Goal: Communication & Community: Ask a question

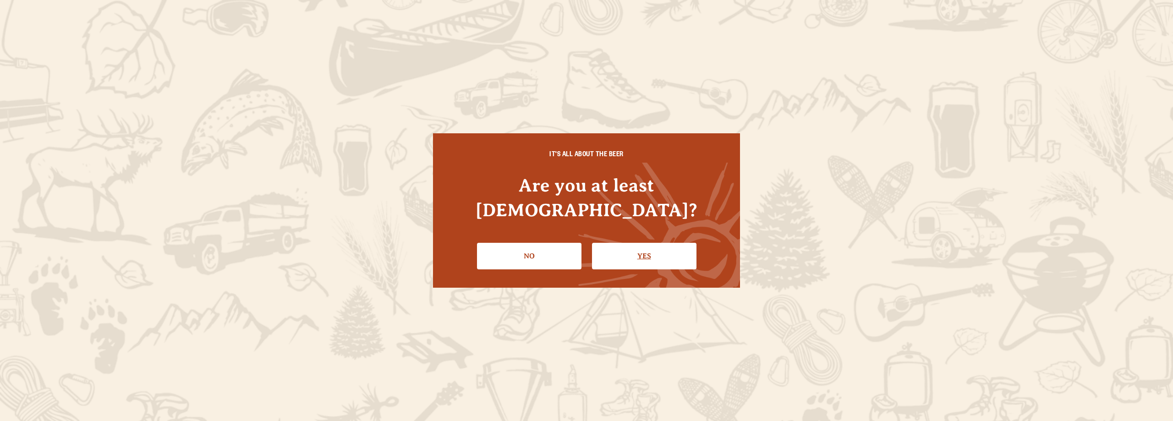
click at [643, 243] on link "Yes" at bounding box center [644, 256] width 104 height 27
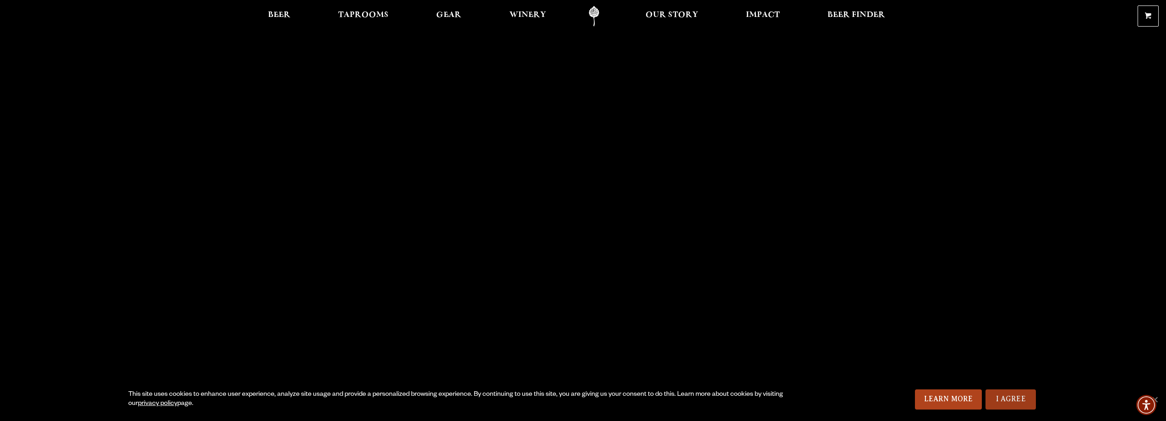
click at [1008, 398] on link "I Agree" at bounding box center [1011, 400] width 50 height 20
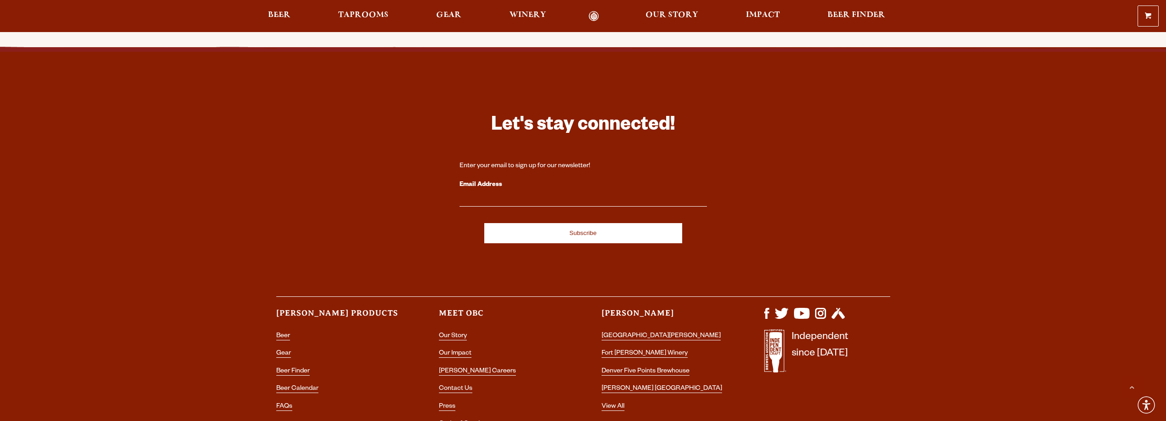
scroll to position [2842, 0]
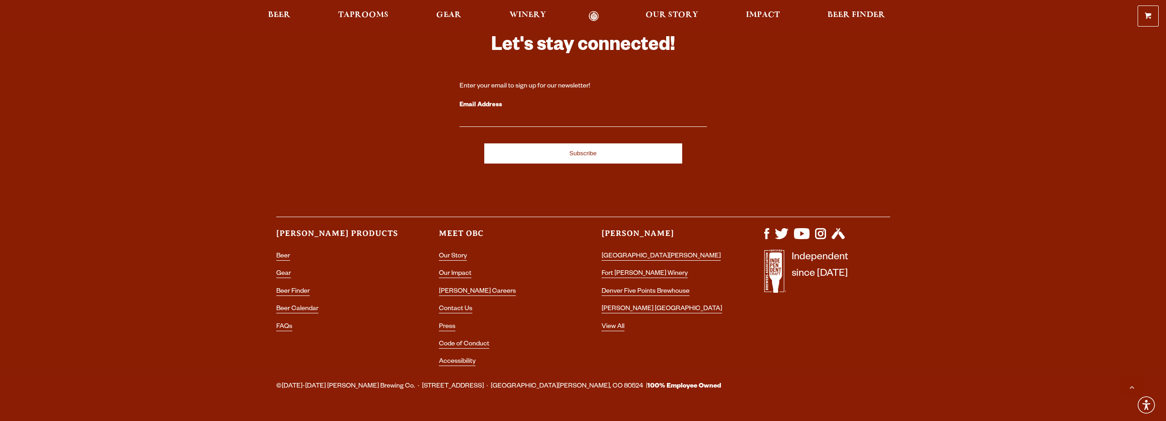
click at [451, 303] on li "Contact Us" at bounding box center [502, 309] width 126 height 12
click at [451, 306] on link "Contact Us" at bounding box center [455, 310] width 33 height 8
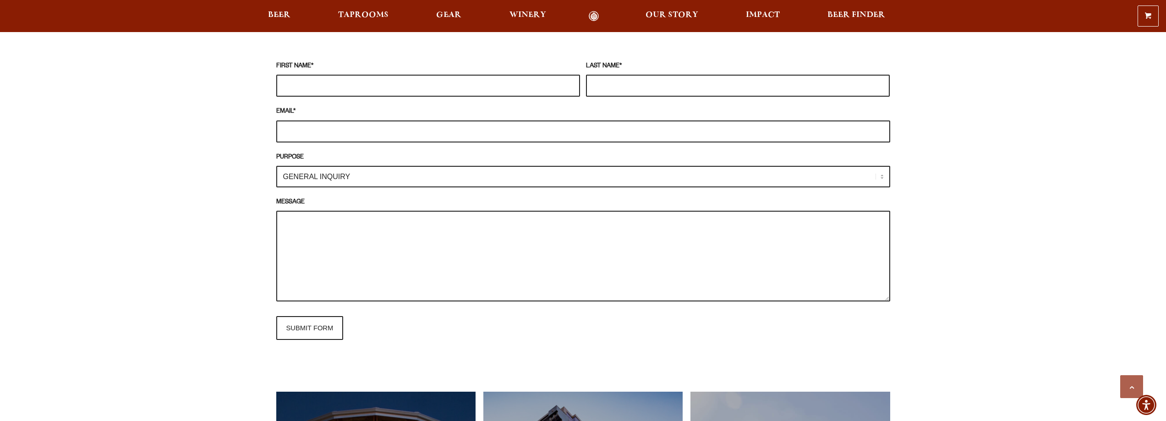
scroll to position [871, 0]
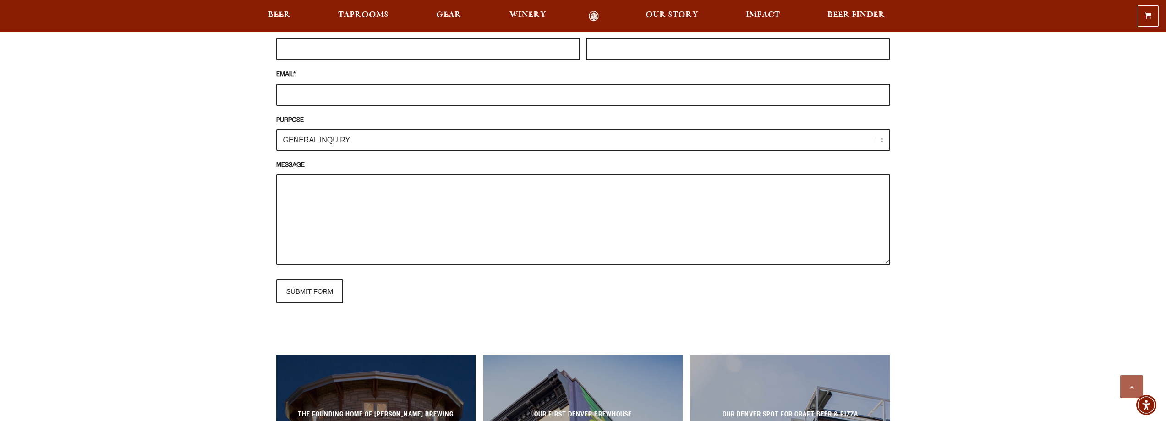
click at [334, 143] on select "GENERAL INQUIRY TAPROOM / BREWERY WINERY BOOK A TOUR MEDIA INQUIRY GEAR SHOP [P…" at bounding box center [583, 140] width 614 height 22
select select "TAPROOM / BREWERY"
click at [276, 129] on select "GENERAL INQUIRY TAPROOM / BREWERY WINERY BOOK A TOUR MEDIA INQUIRY GEAR SHOP [P…" at bounding box center [583, 140] width 614 height 22
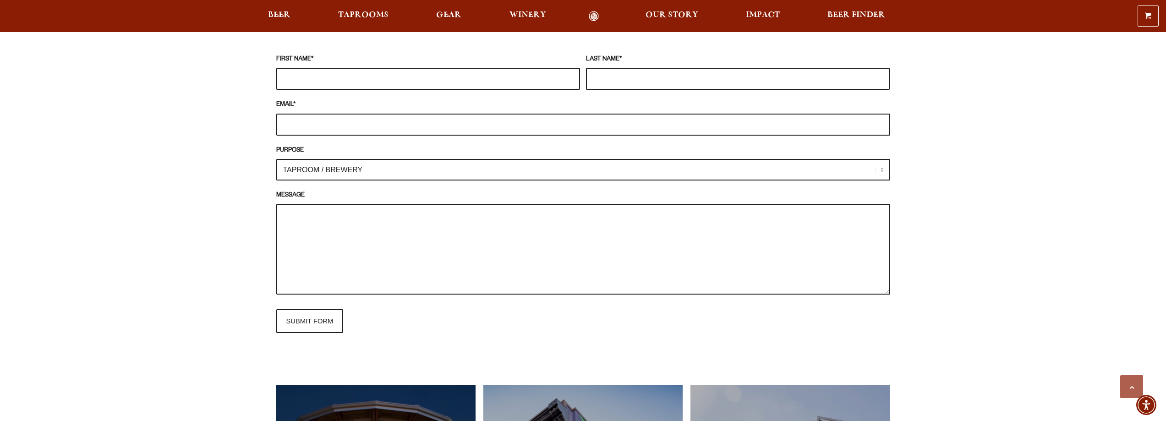
scroll to position [825, 0]
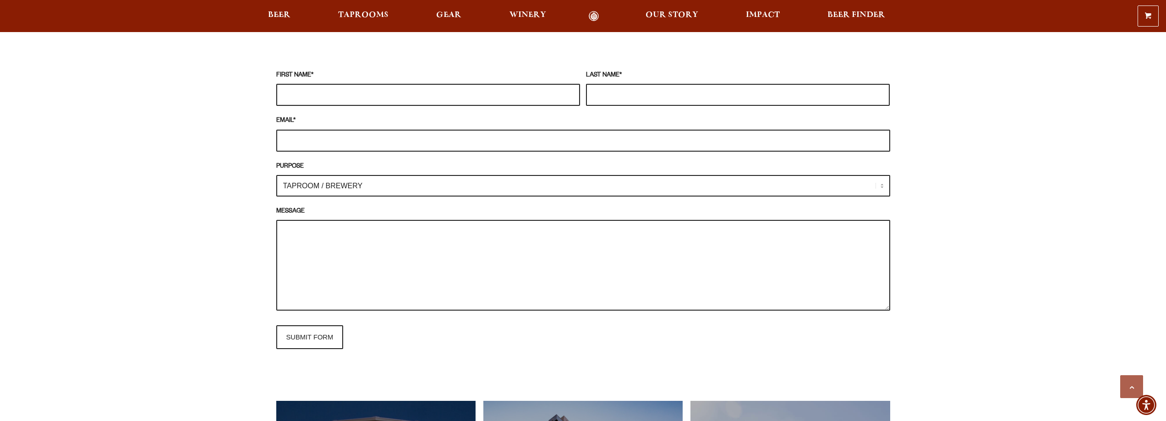
click at [344, 99] on input "FIRST NAME *" at bounding box center [428, 95] width 304 height 22
type input "[PERSON_NAME]"
click at [389, 140] on input "[EMAIL_ADDRESS][DOMAIN_NAME]" at bounding box center [583, 141] width 614 height 22
drag, startPoint x: 330, startPoint y: 143, endPoint x: 245, endPoint y: 147, distance: 84.9
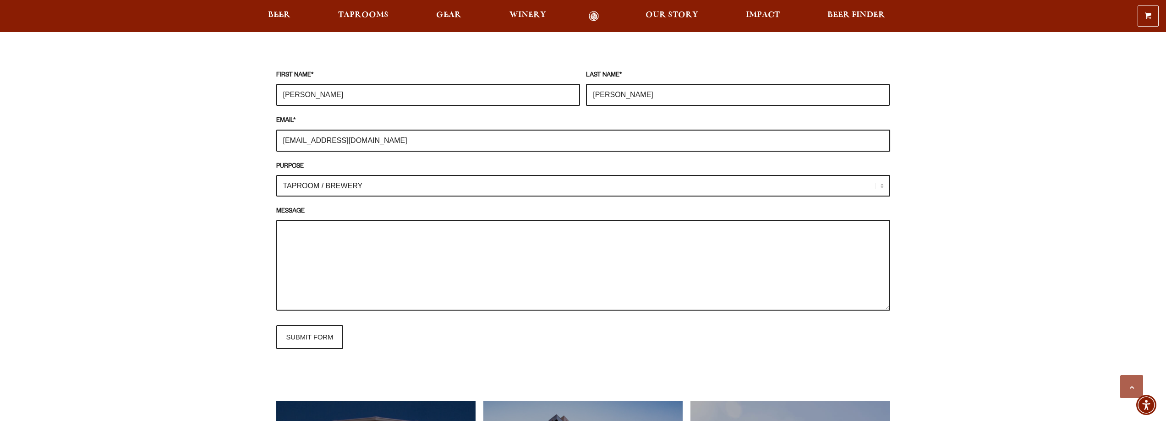
click at [258, 146] on div "Frequently Asked Questions What’s Your Shipping & Exchange Policy? Shipping: Ou…" at bounding box center [583, 154] width 660 height 1163
type input "[PERSON_NAME][EMAIL_ADDRESS][DOMAIN_NAME]"
click at [305, 231] on textarea "MESSAGE" at bounding box center [583, 265] width 614 height 91
paste textarea "Hi there, I’m [PERSON_NAME], owner of Bier Touren, a new [GEOGRAPHIC_DATA][PERS…"
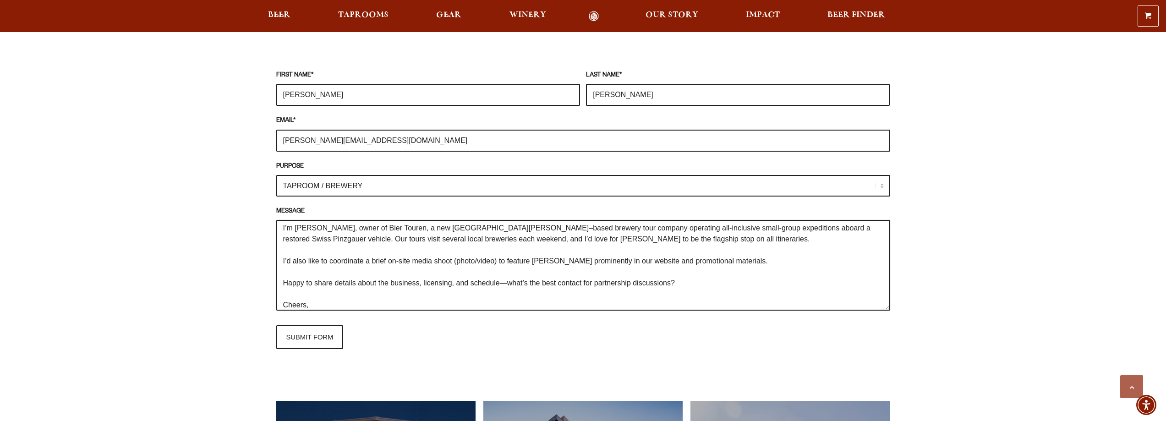
scroll to position [0, 0]
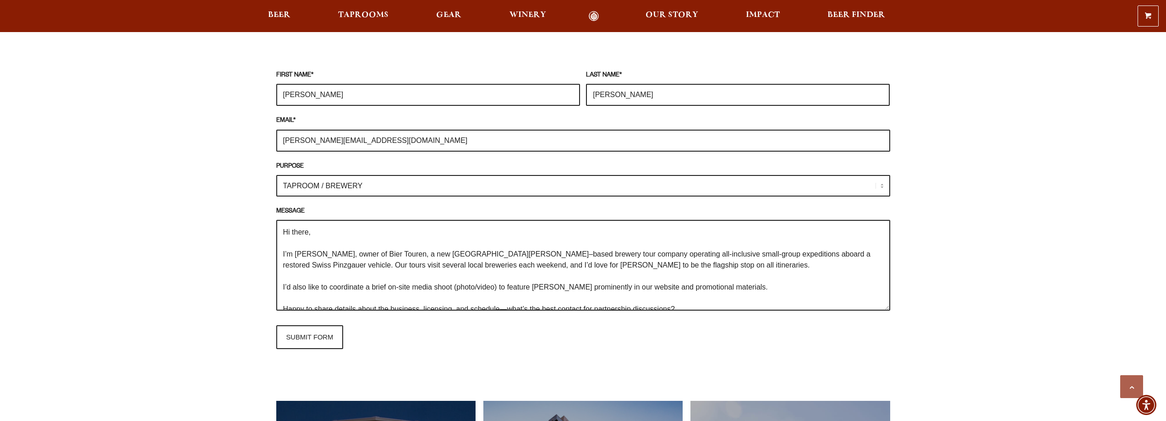
click at [659, 253] on textarea "Hi there, I’m [PERSON_NAME], owner of Bier Touren, a new [GEOGRAPHIC_DATA][PERS…" at bounding box center [583, 265] width 614 height 91
click at [693, 259] on textarea "Hi there, I’m [PERSON_NAME], owner of Bier Touren, a new [GEOGRAPHIC_DATA][PERS…" at bounding box center [583, 265] width 614 height 91
click at [660, 258] on textarea "Hi there, I’m [PERSON_NAME], owner of Bier Touren, a new [GEOGRAPHIC_DATA][PERS…" at bounding box center [583, 265] width 614 height 91
drag, startPoint x: 785, startPoint y: 254, endPoint x: 792, endPoint y: 254, distance: 6.4
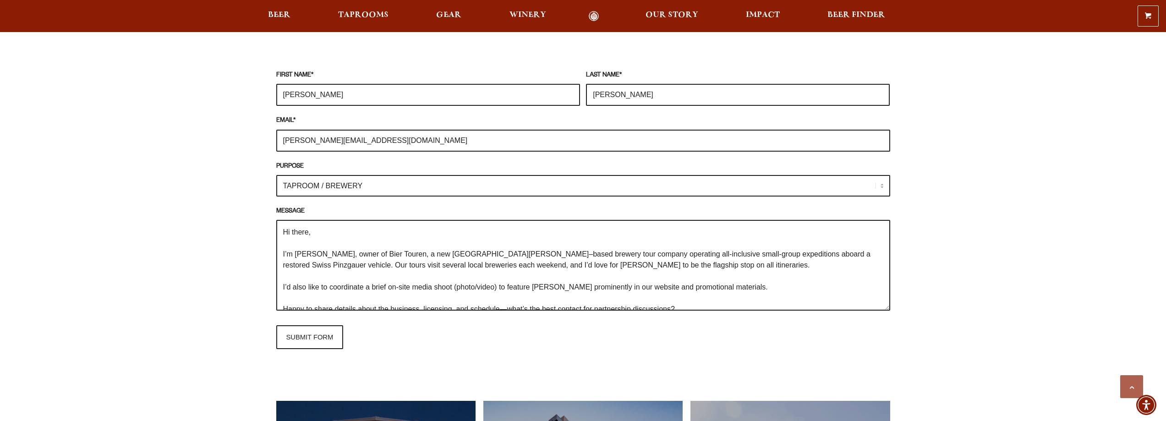
click at [786, 254] on textarea "Hi there, I’m [PERSON_NAME], owner of Bier Touren, a new [GEOGRAPHIC_DATA][PERS…" at bounding box center [583, 265] width 614 height 91
click at [810, 255] on textarea "Hi there, I’m [PERSON_NAME], owner of Bier Touren, a new [GEOGRAPHIC_DATA][PERS…" at bounding box center [583, 265] width 614 height 91
click at [316, 265] on textarea "Hi there, I’m [PERSON_NAME], owner of Bier Touren, a new [GEOGRAPHIC_DATA][PERS…" at bounding box center [583, 265] width 614 height 91
click at [402, 274] on textarea "Hi there, I’m [PERSON_NAME], owner of Bier Touren, a new [GEOGRAPHIC_DATA][PERS…" at bounding box center [583, 265] width 614 height 91
click at [657, 263] on textarea "Hi there, I’m [PERSON_NAME], owner of Bier Touren, a new [GEOGRAPHIC_DATA][PERS…" at bounding box center [583, 265] width 614 height 91
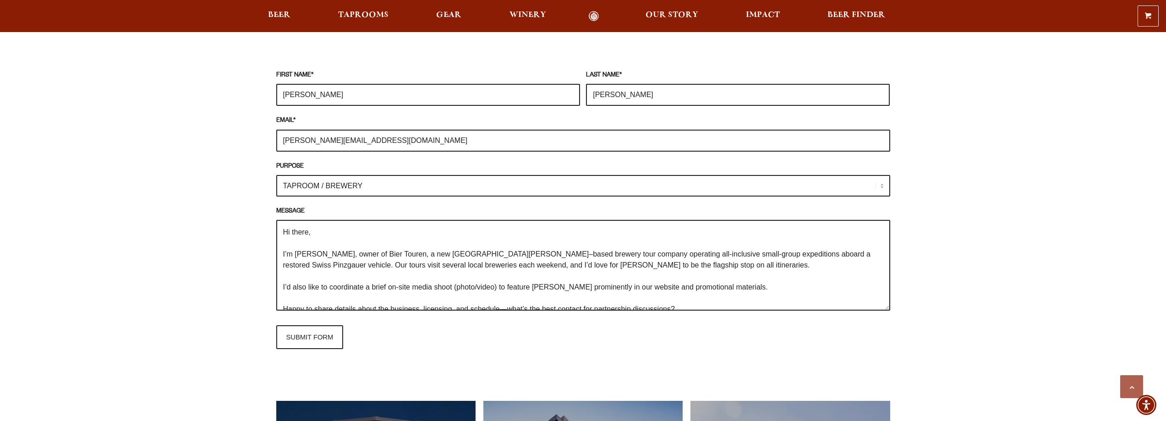
click at [499, 264] on textarea "Hi there, I’m [PERSON_NAME], owner of Bier Touren, a new [GEOGRAPHIC_DATA][PERS…" at bounding box center [583, 265] width 614 height 91
click at [498, 264] on textarea "Hi there, I’m [PERSON_NAME], owner of Bier Touren, a new [GEOGRAPHIC_DATA][PERS…" at bounding box center [583, 265] width 614 height 91
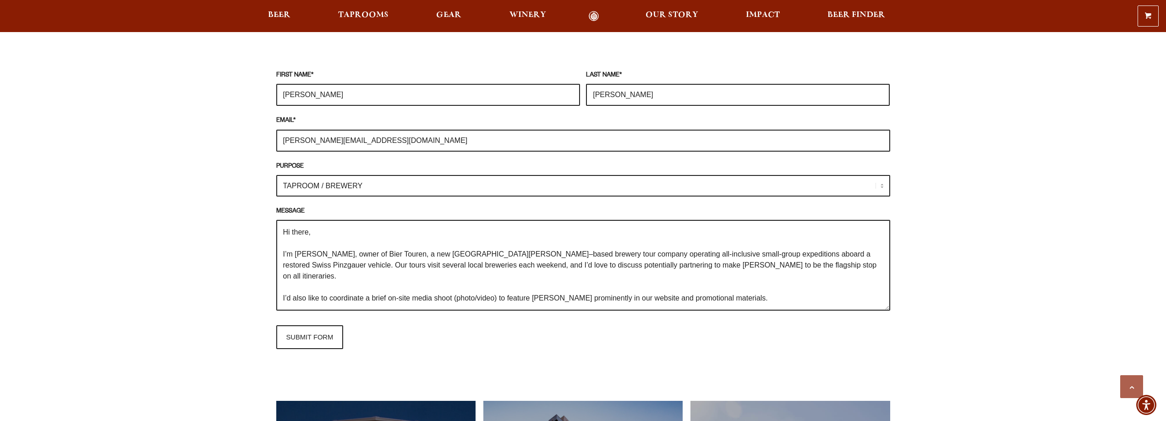
drag, startPoint x: 650, startPoint y: 264, endPoint x: 669, endPoint y: 265, distance: 19.3
click at [669, 265] on textarea "Hi there, I’m [PERSON_NAME], owner of Bier Touren, a new [GEOGRAPHIC_DATA][PERS…" at bounding box center [583, 265] width 614 height 91
click at [737, 288] on textarea "Hi there, I’m [PERSON_NAME], owner of Bier Touren, a new [GEOGRAPHIC_DATA][PERS…" at bounding box center [583, 265] width 614 height 91
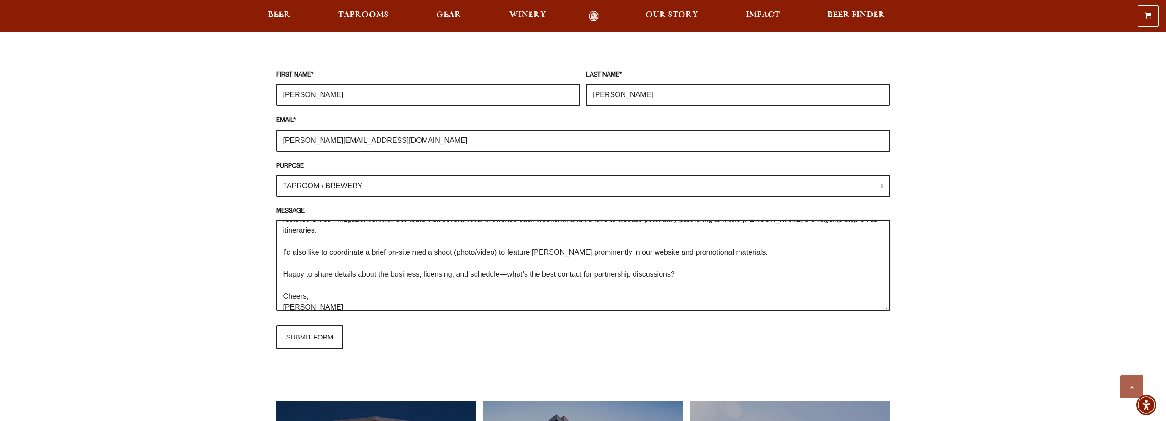
click at [532, 247] on textarea "Hi there, I’m [PERSON_NAME], owner of Bier Touren, a new [GEOGRAPHIC_DATA][PERS…" at bounding box center [583, 265] width 614 height 91
click at [755, 247] on textarea "Hi there, I’m [PERSON_NAME], owner of Bier Touren, a new [GEOGRAPHIC_DATA][PERS…" at bounding box center [583, 265] width 614 height 91
click at [477, 247] on textarea "Hi there, I’m [PERSON_NAME], owner of Bier Touren, a new [GEOGRAPHIC_DATA][PERS…" at bounding box center [583, 265] width 614 height 91
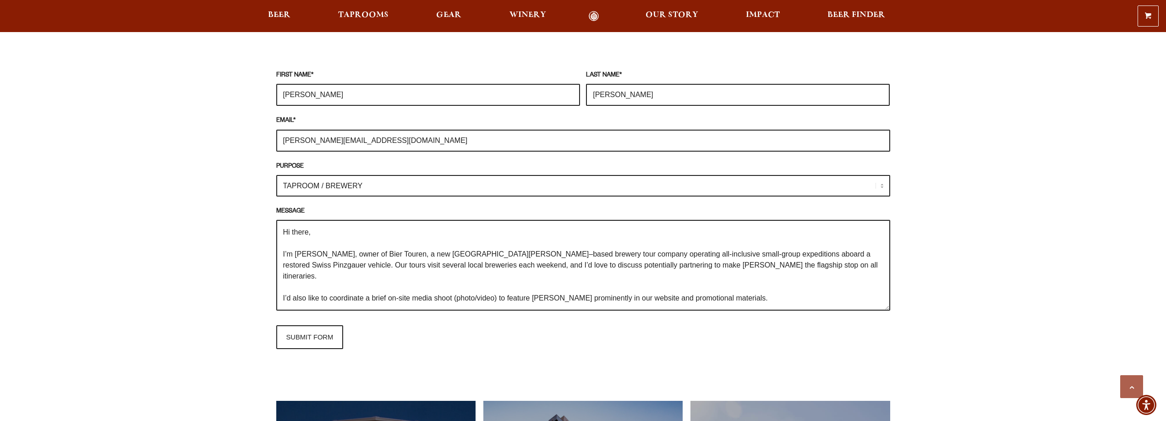
click at [456, 287] on textarea "Hi there, I’m [PERSON_NAME], owner of Bier Touren, a new [GEOGRAPHIC_DATA][PERS…" at bounding box center [583, 265] width 614 height 91
click at [455, 287] on textarea "Hi there, I’m [PERSON_NAME], owner of Bier Touren, a new [GEOGRAPHIC_DATA][PERS…" at bounding box center [583, 265] width 614 height 91
drag, startPoint x: 372, startPoint y: 287, endPoint x: 454, endPoint y: 288, distance: 81.6
click at [454, 288] on textarea "Hi there, I’m [PERSON_NAME], owner of Bier Touren, a new [GEOGRAPHIC_DATA][PERS…" at bounding box center [583, 265] width 614 height 91
click at [493, 286] on textarea "Hi there, I’m [PERSON_NAME], owner of Bier Touren, a new [GEOGRAPHIC_DATA][PERS…" at bounding box center [583, 265] width 614 height 91
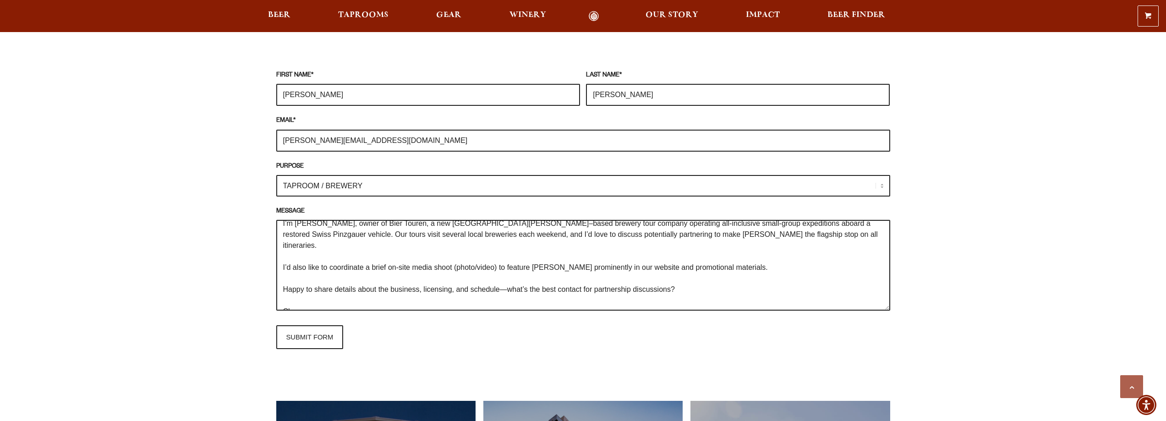
scroll to position [27, 0]
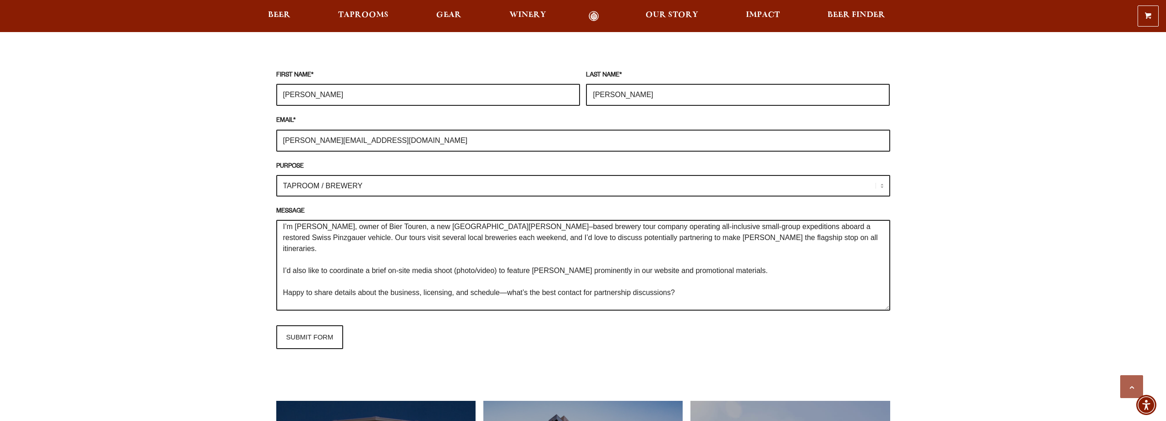
drag, startPoint x: 731, startPoint y: 259, endPoint x: 277, endPoint y: 261, distance: 454.7
click at [277, 261] on textarea "Hi there, I’m [PERSON_NAME], owner of Bier Touren, a new [GEOGRAPHIC_DATA][PERS…" at bounding box center [583, 265] width 614 height 91
click at [374, 261] on textarea "Hi there, I’m [PERSON_NAME], owner of Bier Touren, a new [GEOGRAPHIC_DATA][PERS…" at bounding box center [583, 265] width 614 height 91
drag, startPoint x: 731, startPoint y: 259, endPoint x: 275, endPoint y: 264, distance: 456.5
click at [275, 264] on div "Frequently Asked Questions What’s Your Shipping & Exchange Policy? Shipping: Ou…" at bounding box center [583, 154] width 660 height 1163
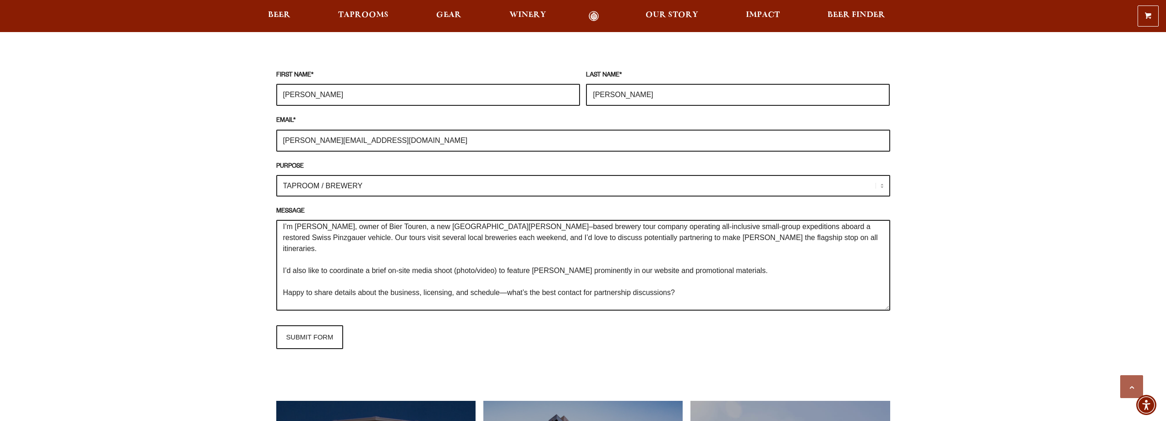
paste textarea "We’re also planning a media shoot soon and would like to discuss the possibilit…"
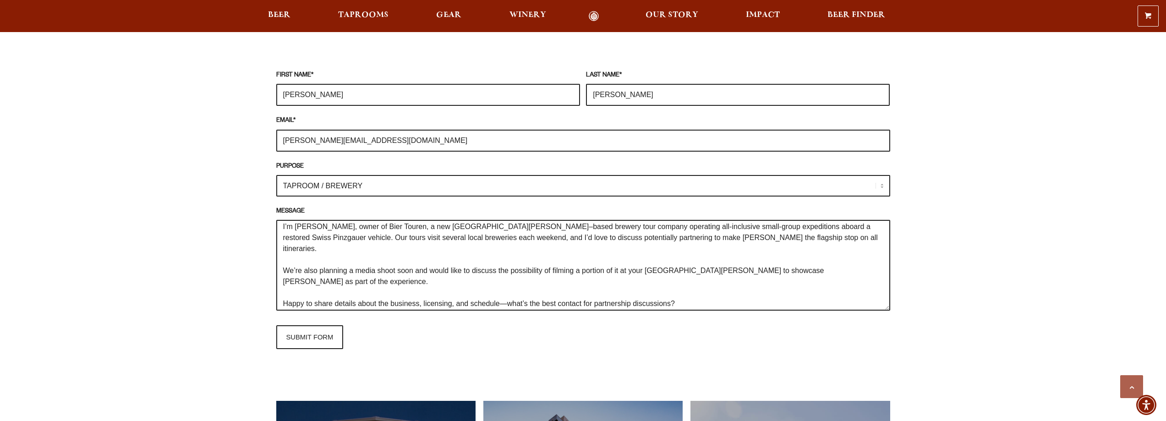
click at [397, 267] on textarea "Hi there, I’m [PERSON_NAME], owner of Bier Touren, a new [GEOGRAPHIC_DATA][PERS…" at bounding box center [583, 265] width 614 height 91
click at [602, 264] on textarea "Hi there, I’m [PERSON_NAME], owner of Bier Touren, a new [GEOGRAPHIC_DATA][PERS…" at bounding box center [583, 265] width 614 height 91
click at [558, 259] on textarea "Hi there, I’m [PERSON_NAME], owner of Bier Touren, a new [GEOGRAPHIC_DATA][PERS…" at bounding box center [583, 265] width 614 height 91
click at [610, 272] on textarea "Hi there, I’m [PERSON_NAME], owner of Bier Touren, a new [GEOGRAPHIC_DATA][PERS…" at bounding box center [583, 265] width 614 height 91
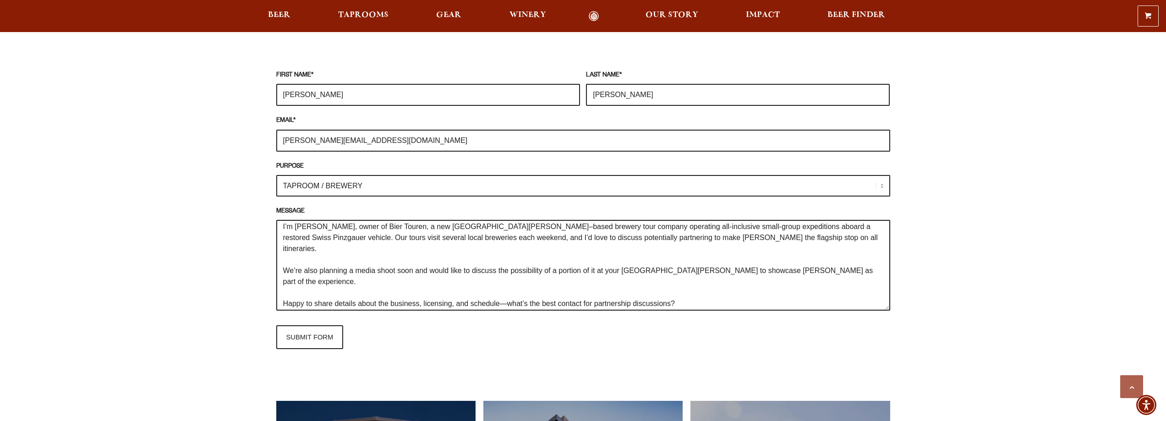
click at [606, 259] on textarea "Hi there, I’m [PERSON_NAME], owner of Bier Touren, a new [GEOGRAPHIC_DATA][PERS…" at bounding box center [583, 265] width 614 height 91
click at [615, 260] on textarea "Hi there, I’m [PERSON_NAME], owner of Bier Touren, a new [GEOGRAPHIC_DATA][PERS…" at bounding box center [583, 265] width 614 height 91
drag, startPoint x: 723, startPoint y: 271, endPoint x: 732, endPoint y: 271, distance: 9.6
click at [723, 271] on textarea "Hi there, I’m [PERSON_NAME], owner of Bier Touren, a new [GEOGRAPHIC_DATA][PERS…" at bounding box center [583, 265] width 614 height 91
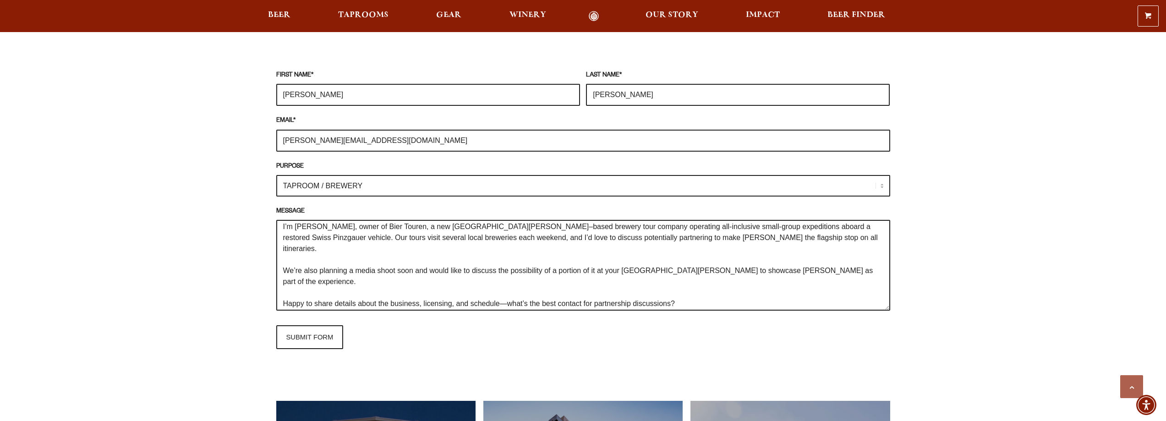
drag, startPoint x: 843, startPoint y: 261, endPoint x: 554, endPoint y: 261, distance: 289.2
click at [554, 261] on textarea "Hi there, I’m [PERSON_NAME], owner of Bier Touren, a new [GEOGRAPHIC_DATA][PERS…" at bounding box center [583, 265] width 614 height 91
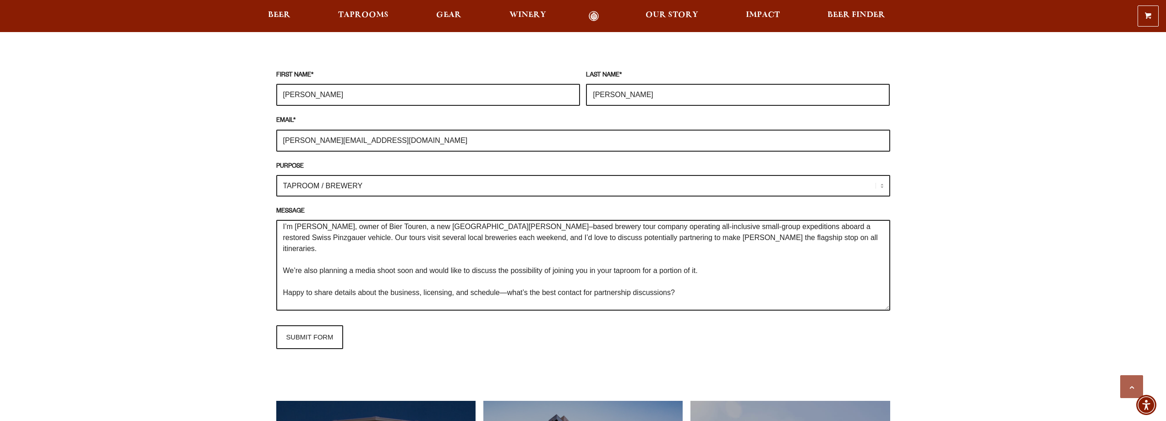
click at [427, 275] on textarea "Hi there, I’m [PERSON_NAME], owner of Bier Touren, a new [GEOGRAPHIC_DATA][PERS…" at bounding box center [583, 265] width 614 height 91
click at [544, 279] on textarea "Hi there, I’m [PERSON_NAME], owner of Bier Touren, a new [GEOGRAPHIC_DATA][PERS…" at bounding box center [583, 265] width 614 height 91
click at [745, 269] on textarea "Hi there, I’m [PERSON_NAME], owner of Bier Touren, a new [GEOGRAPHIC_DATA][PERS…" at bounding box center [583, 265] width 614 height 91
click at [734, 261] on textarea "Hi there, I’m [PERSON_NAME], owner of Bier Touren, a new [GEOGRAPHIC_DATA][PERS…" at bounding box center [583, 265] width 614 height 91
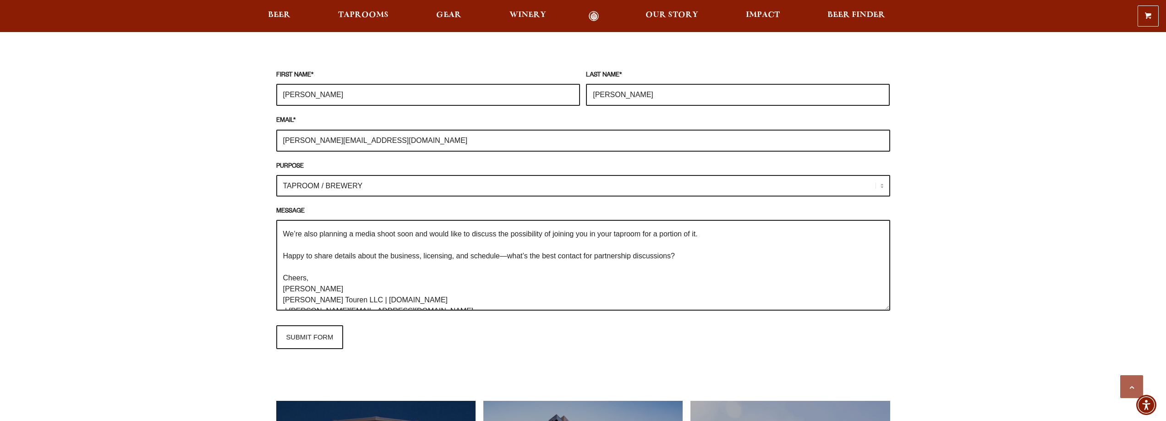
scroll to position [66, 0]
click at [283, 295] on textarea "Hi there, I’m [PERSON_NAME], owner of Bier Touren, a new [GEOGRAPHIC_DATA][PERS…" at bounding box center [583, 265] width 614 height 91
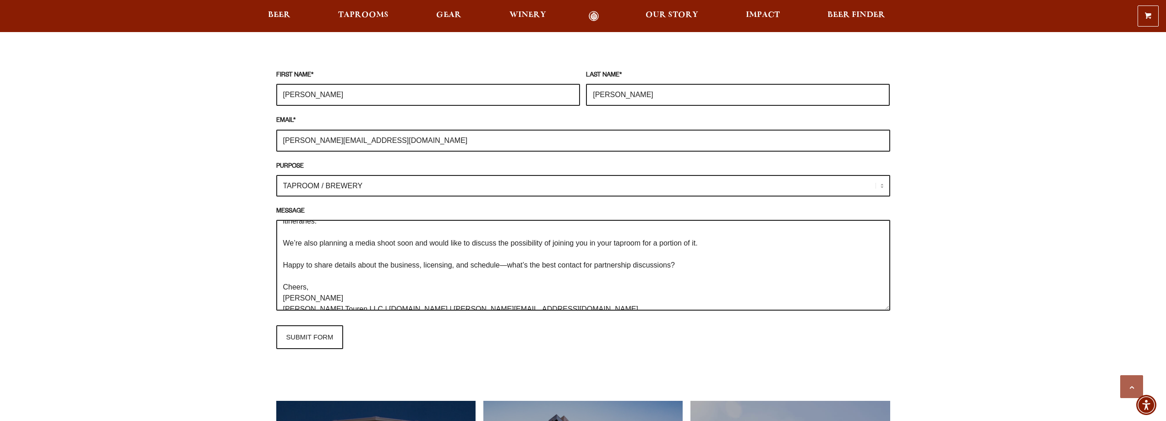
click at [445, 275] on textarea "Hi there, I’m [PERSON_NAME], owner of Bier Touren, a new [GEOGRAPHIC_DATA][PERS…" at bounding box center [583, 265] width 614 height 91
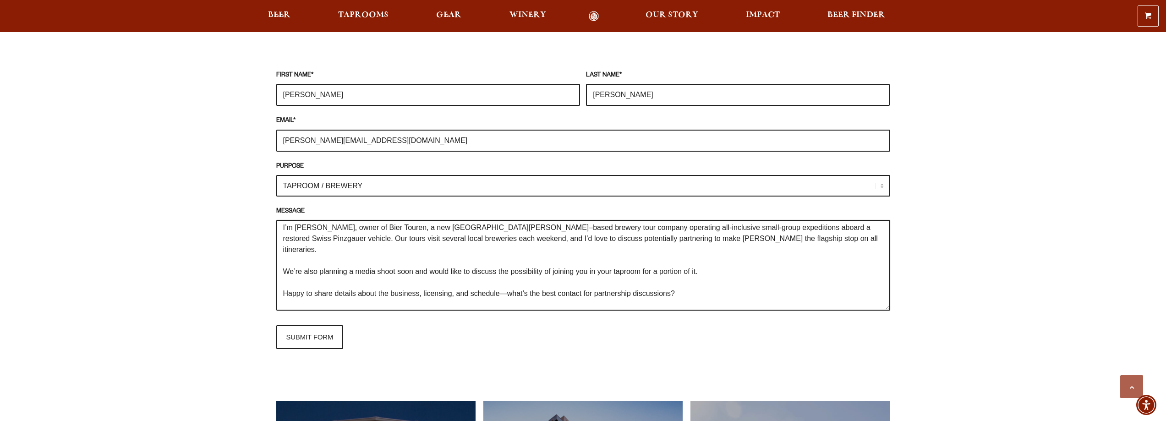
scroll to position [0, 0]
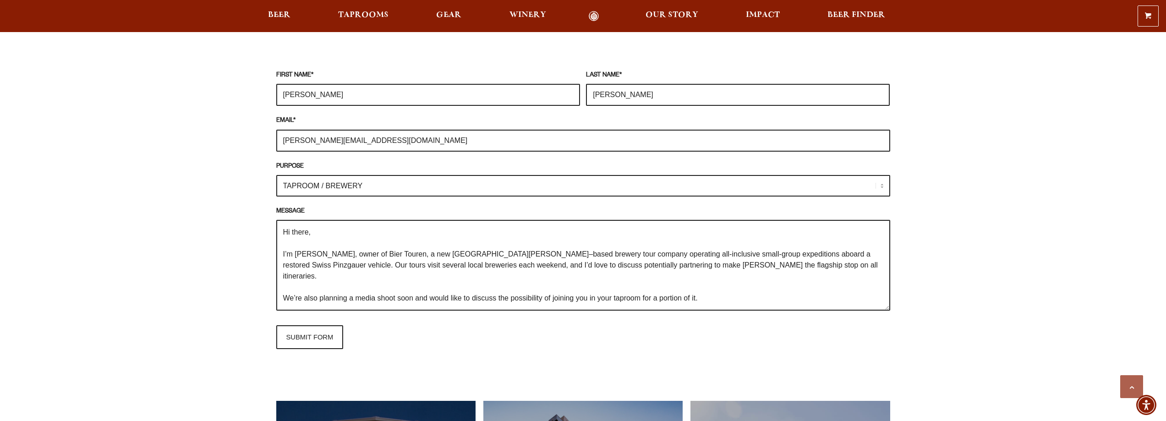
click at [758, 266] on textarea "Hi there, I’m [PERSON_NAME], owner of Bier Touren, a new [GEOGRAPHIC_DATA][PERS…" at bounding box center [583, 265] width 614 height 91
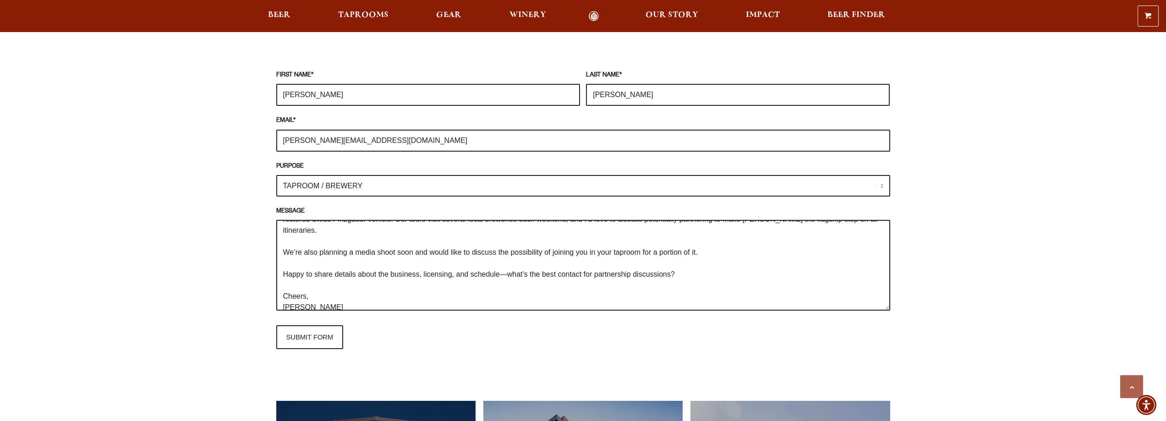
click at [700, 242] on textarea "Hi there, I’m [PERSON_NAME], owner of Bier Touren, a new [GEOGRAPHIC_DATA][PERS…" at bounding box center [583, 265] width 614 height 91
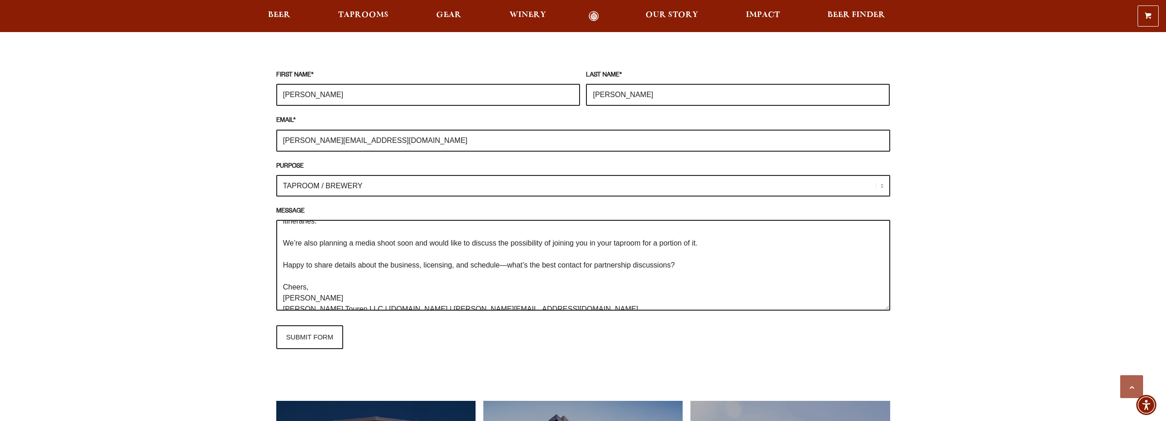
click at [455, 253] on textarea "Hi there, I’m [PERSON_NAME], owner of Bier Touren, a new [GEOGRAPHIC_DATA][PERS…" at bounding box center [583, 265] width 614 height 91
type textarea "Hi there, I’m [PERSON_NAME], owner of Bier Touren, a new [GEOGRAPHIC_DATA][PERS…"
click at [317, 337] on input "SUBMIT FORM" at bounding box center [309, 337] width 67 height 24
type input "Sending"
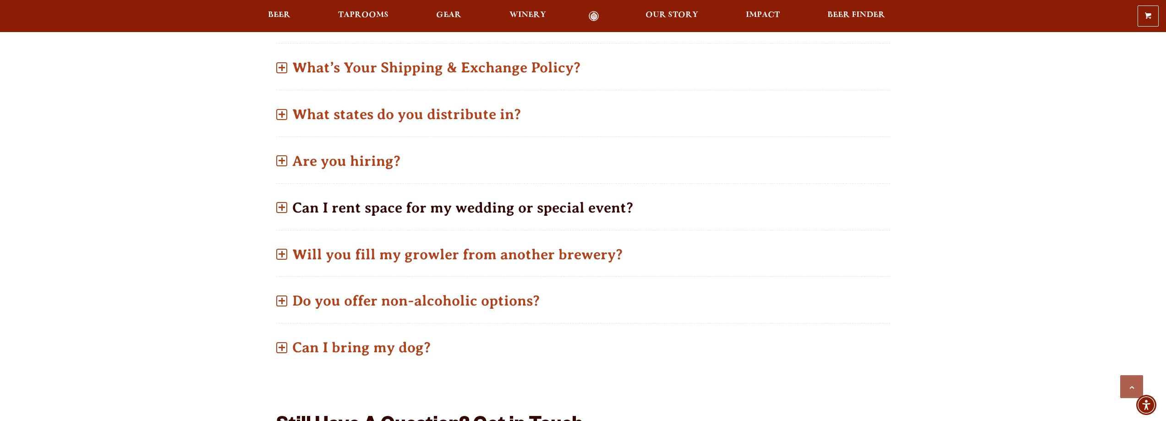
scroll to position [458, 0]
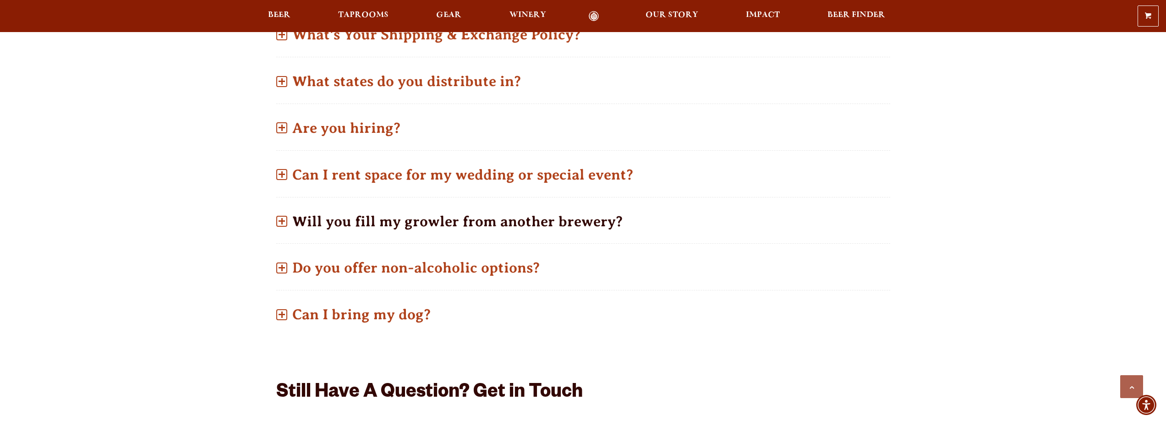
click at [277, 221] on span at bounding box center [281, 221] width 11 height 11
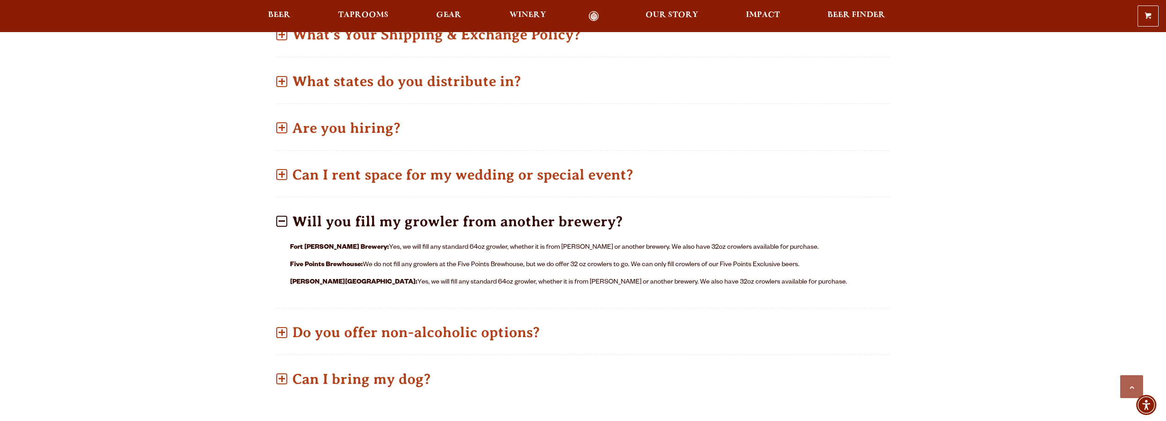
click at [279, 217] on span at bounding box center [281, 221] width 11 height 11
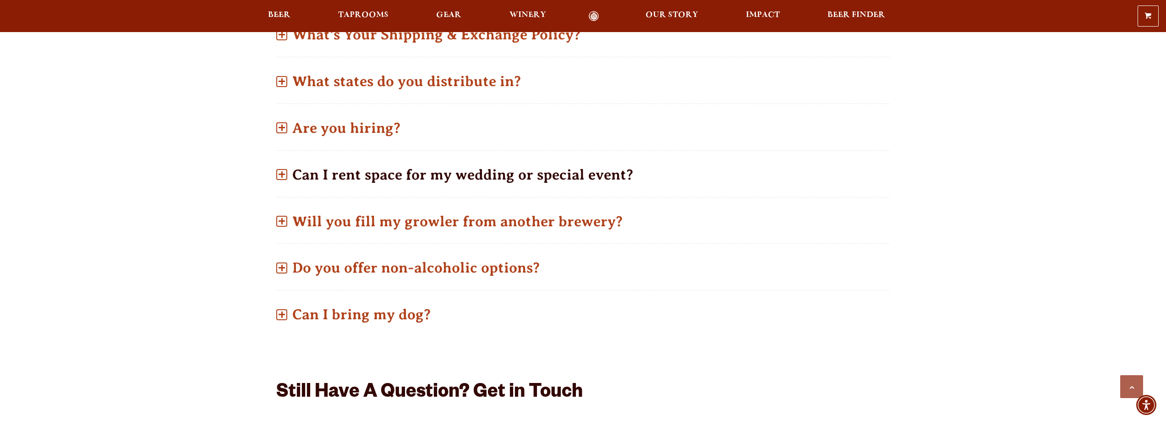
click at [281, 176] on span at bounding box center [281, 174] width 1 height 6
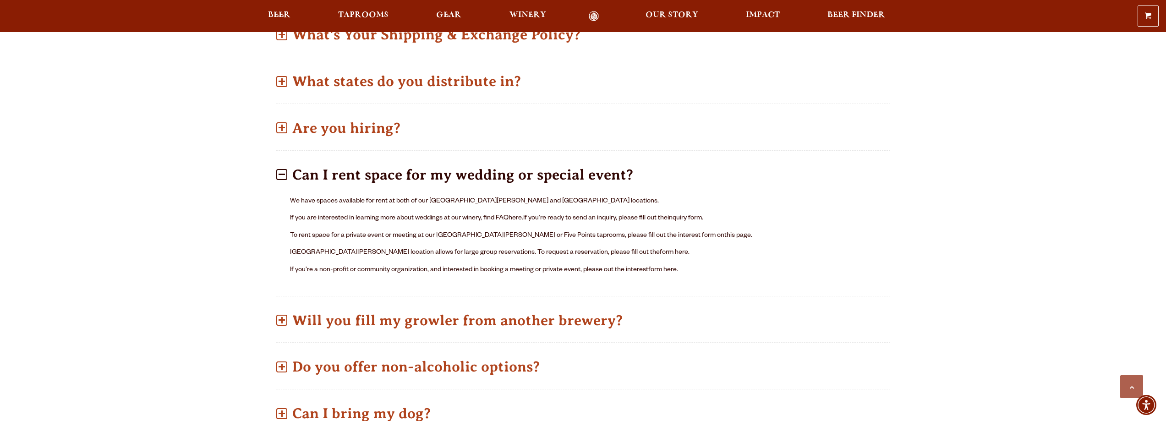
click at [281, 176] on span at bounding box center [281, 174] width 11 height 11
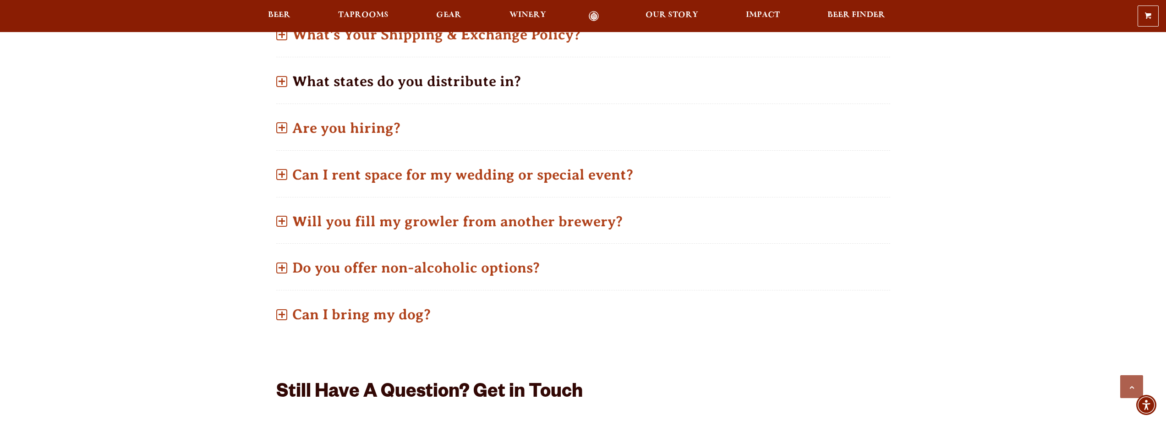
click at [284, 81] on span at bounding box center [282, 81] width 6 height 1
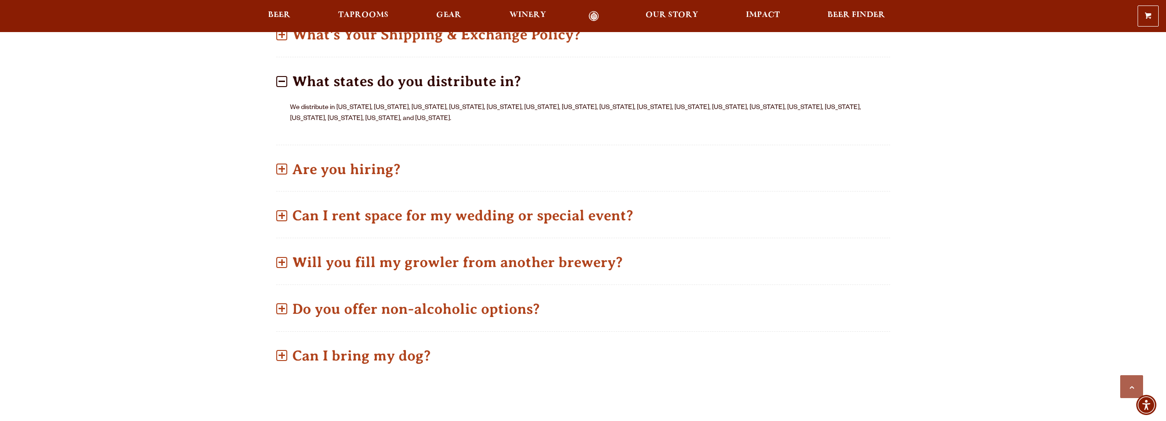
click at [284, 81] on span at bounding box center [282, 81] width 6 height 1
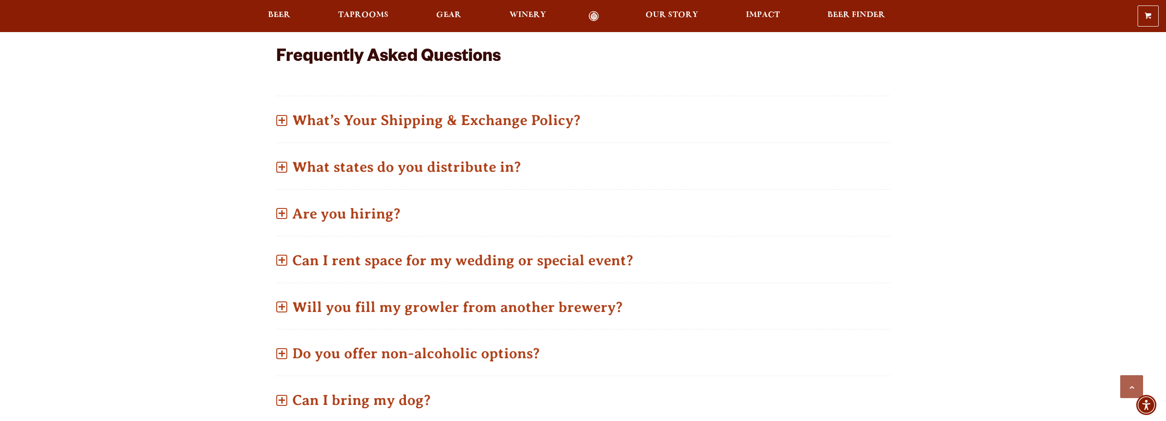
scroll to position [367, 0]
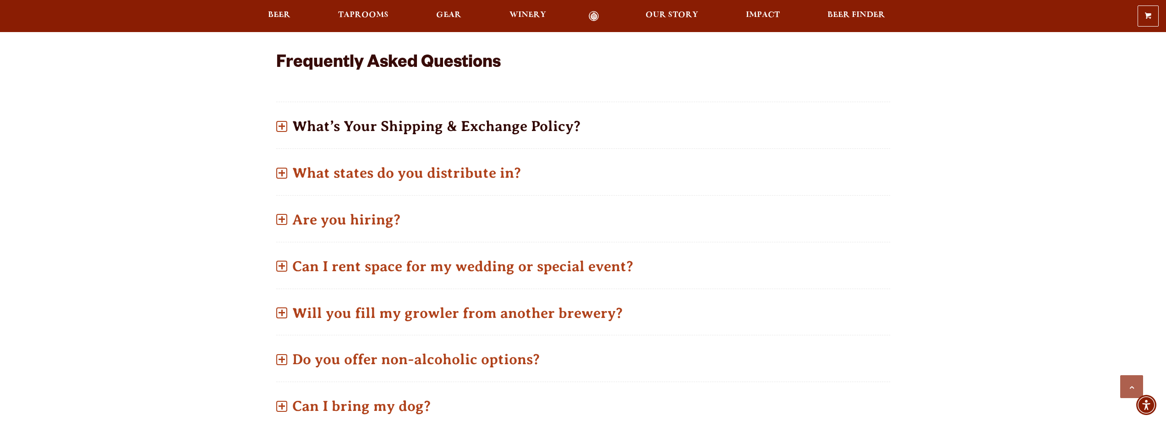
click at [279, 124] on span at bounding box center [281, 126] width 11 height 11
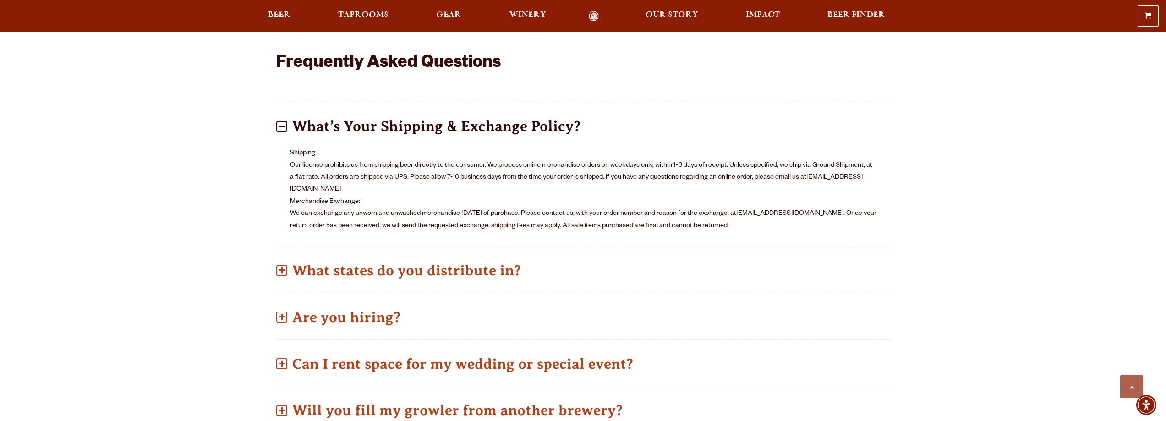
click at [280, 128] on span at bounding box center [281, 126] width 11 height 11
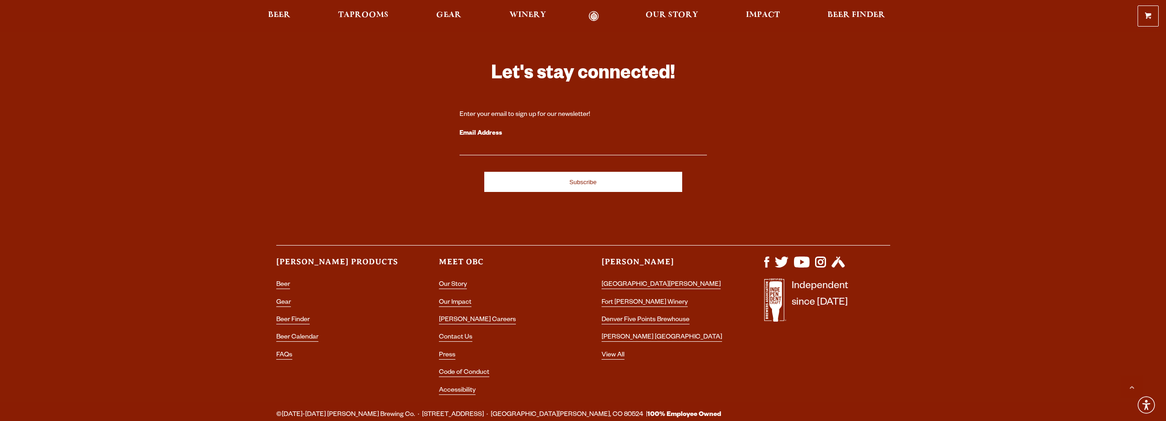
scroll to position [1467, 0]
